Goal: Information Seeking & Learning: Learn about a topic

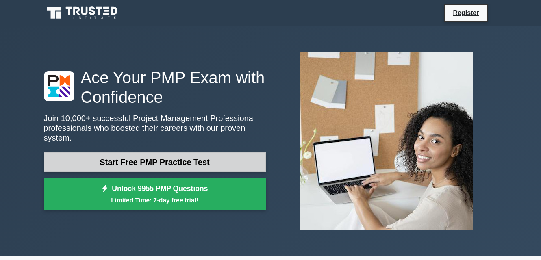
drag, startPoint x: 135, startPoint y: 156, endPoint x: 116, endPoint y: 163, distance: 20.1
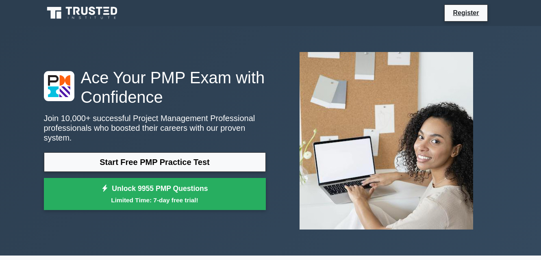
drag, startPoint x: 116, startPoint y: 163, endPoint x: 262, endPoint y: 28, distance: 199.7
click at [262, 28] on div "Ace Your PMP Exam with Confidence Join 10,000+ successful Project Management Pr…" at bounding box center [271, 141] width 464 height 230
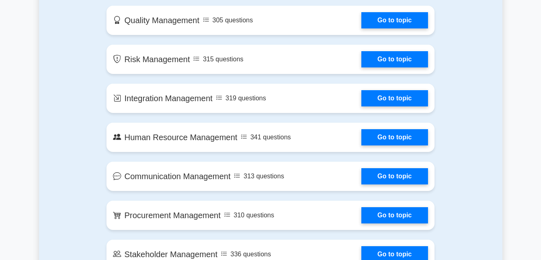
scroll to position [619, 0]
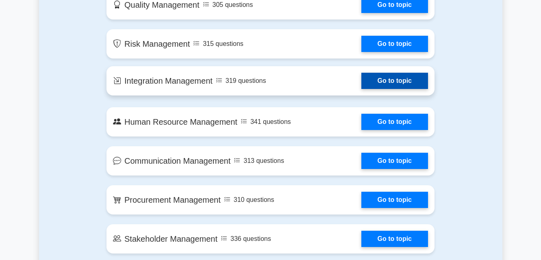
drag, startPoint x: 390, startPoint y: 81, endPoint x: 375, endPoint y: 80, distance: 14.7
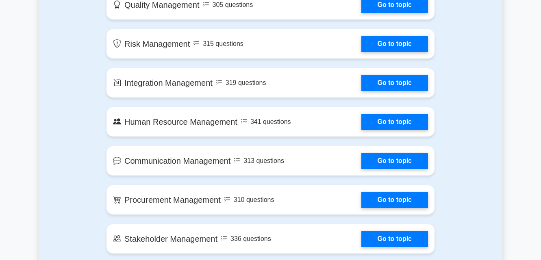
drag, startPoint x: 193, startPoint y: 204, endPoint x: 195, endPoint y: 222, distance: 18.0
drag, startPoint x: 195, startPoint y: 222, endPoint x: 519, endPoint y: 59, distance: 362.5
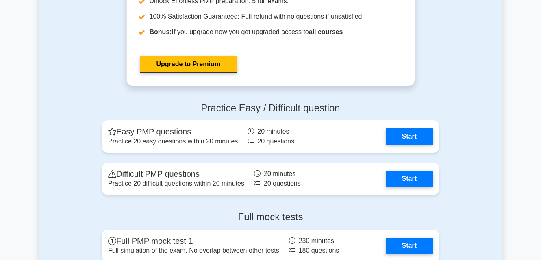
scroll to position [2165, 0]
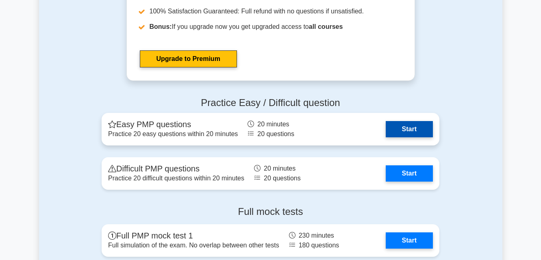
click at [425, 134] on link "Start" at bounding box center [409, 129] width 47 height 16
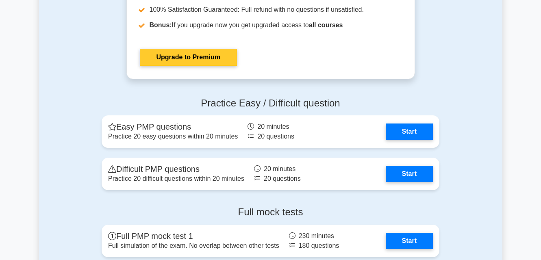
scroll to position [2165, 0]
